Goal: Find specific page/section

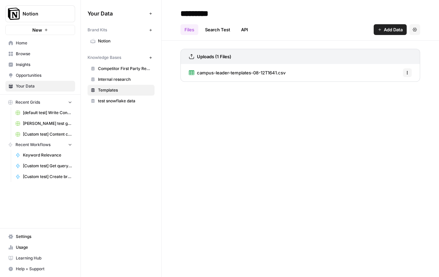
click at [48, 164] on span "[Custom test] Get query fanout from topic" at bounding box center [47, 166] width 49 height 6
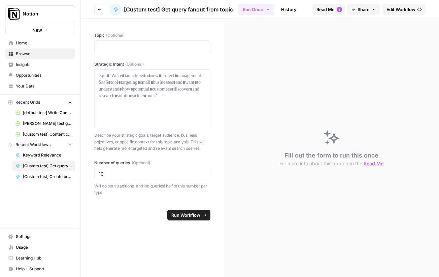
click at [45, 176] on span "[Custom test] Create briefs from query inputs" at bounding box center [47, 177] width 49 height 6
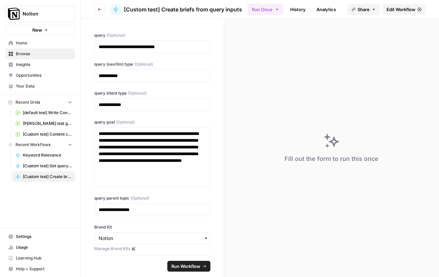
click at [41, 130] on link "[Custom test] Content creation flow" at bounding box center [43, 134] width 63 height 11
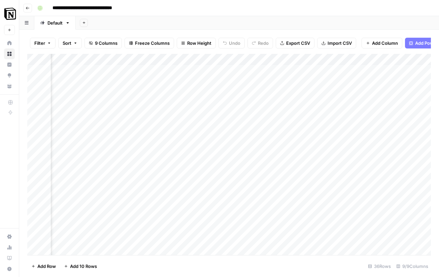
scroll to position [0, 543]
